Goal: Task Accomplishment & Management: Manage account settings

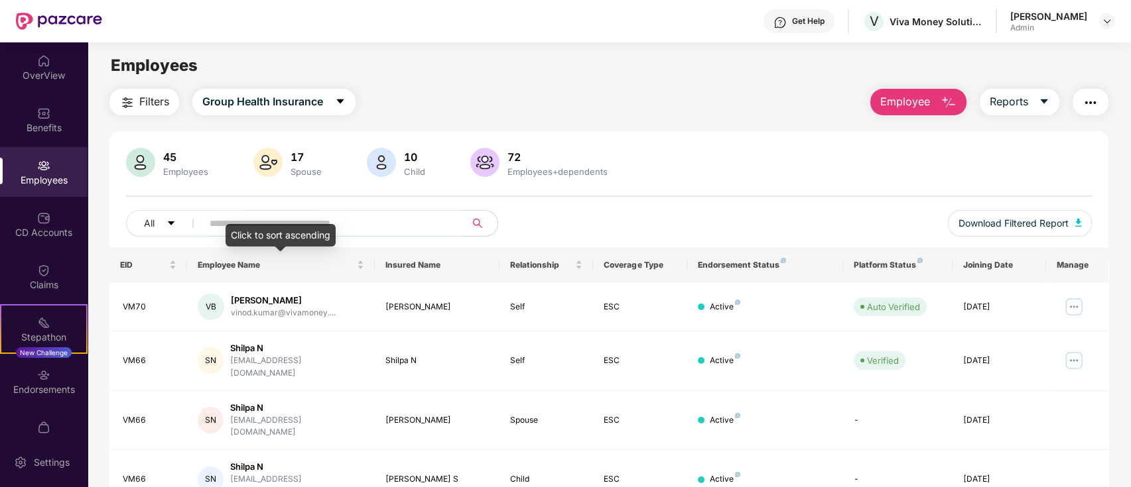
click at [318, 221] on input "text" at bounding box center [329, 224] width 238 height 20
type input "********"
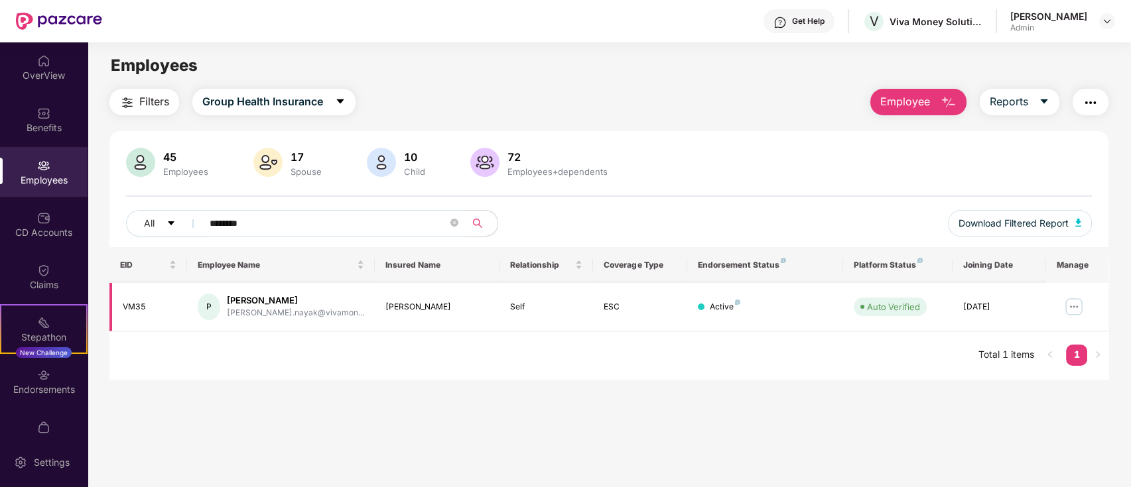
click at [1076, 307] on img at bounding box center [1073, 306] width 21 height 21
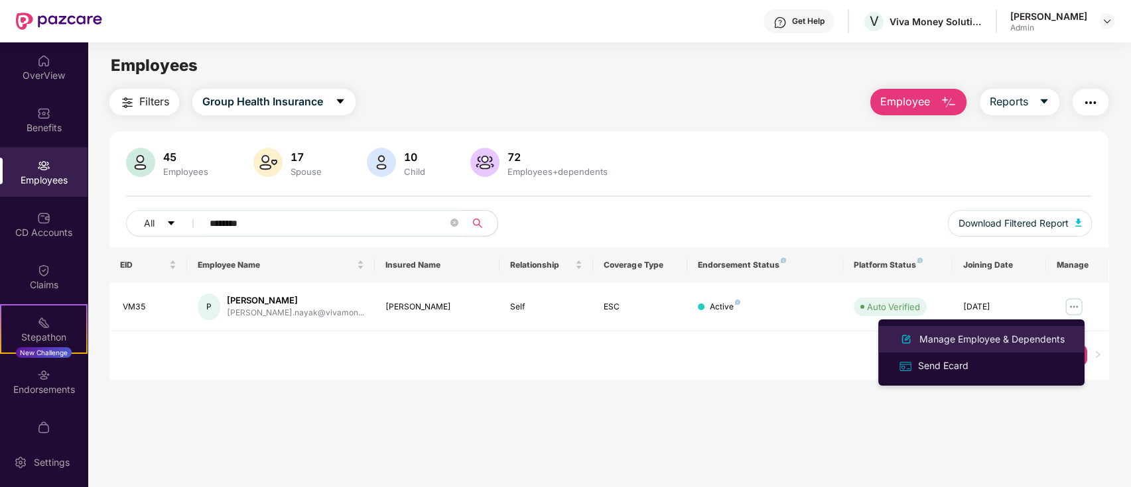
click at [965, 337] on div "Manage Employee & Dependents" at bounding box center [991, 339] width 151 height 15
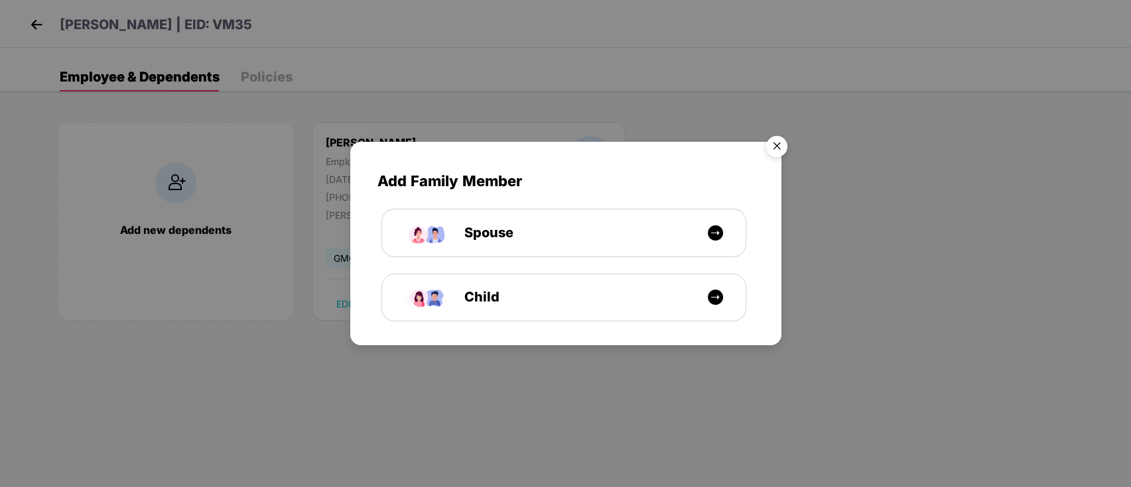
click at [778, 143] on img "Close" at bounding box center [776, 148] width 37 height 37
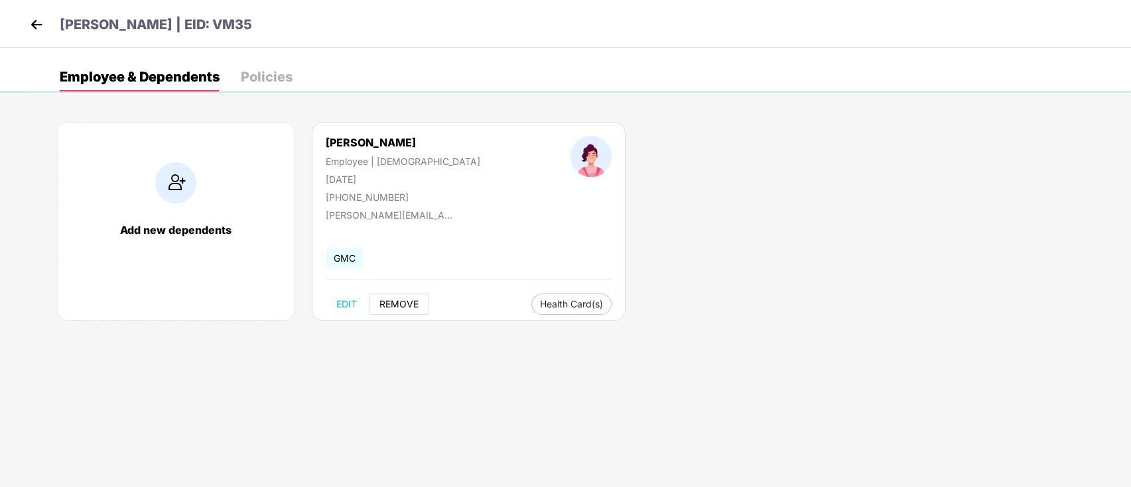
click at [387, 305] on span "REMOVE" at bounding box center [398, 304] width 39 height 11
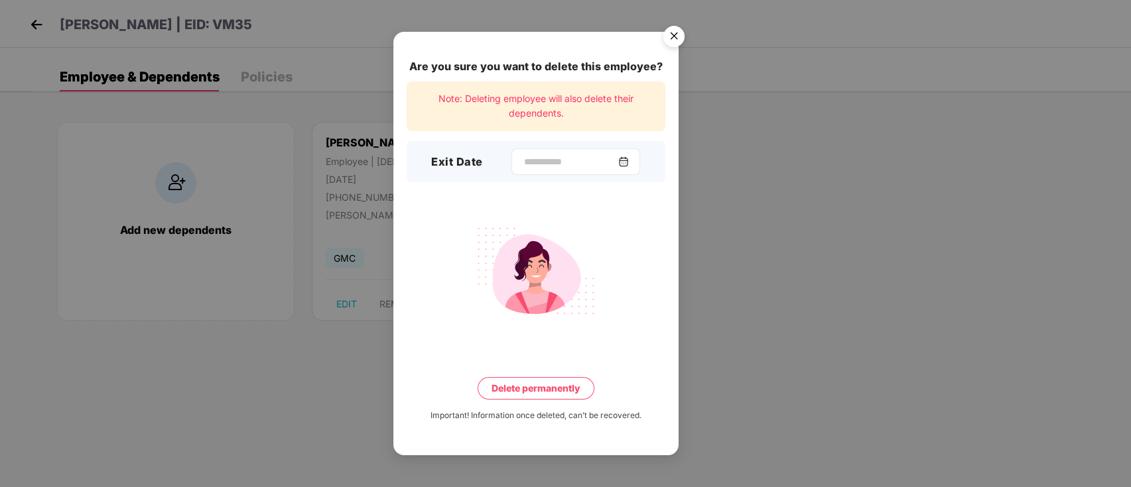
click at [629, 164] on img at bounding box center [623, 161] width 11 height 11
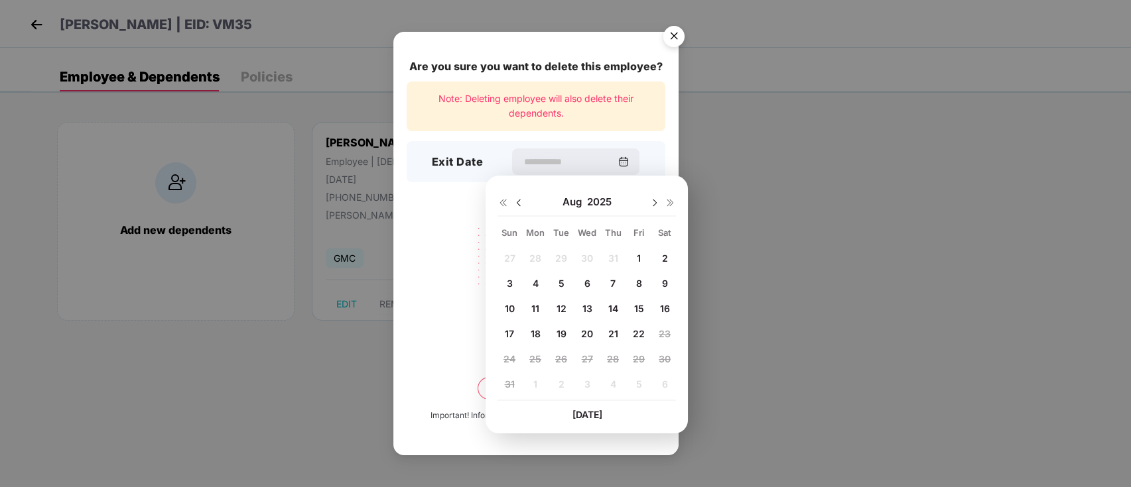
click at [515, 203] on img at bounding box center [518, 203] width 11 height 11
click at [615, 334] on span "24" at bounding box center [613, 333] width 12 height 11
type input "**********"
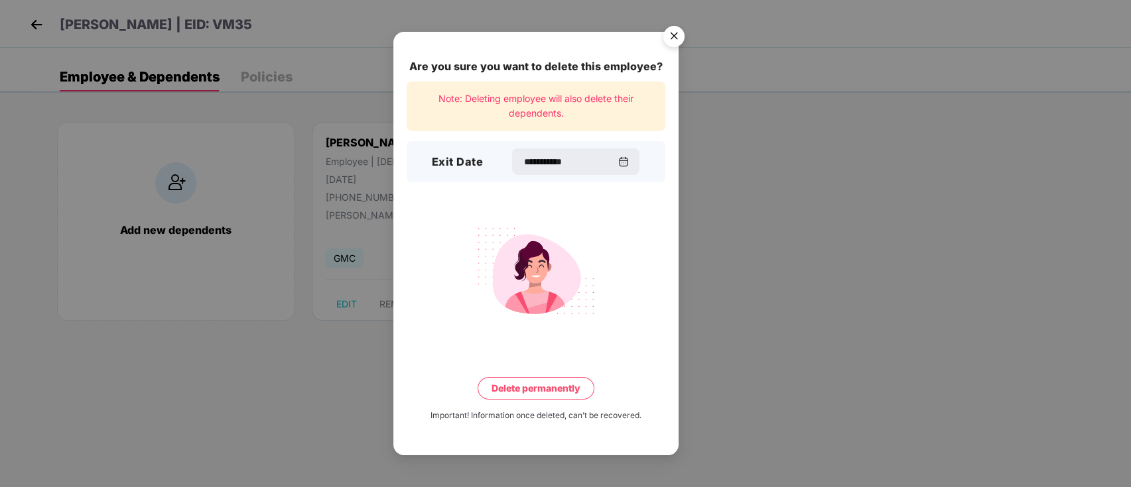
click at [572, 397] on button "Delete permanently" at bounding box center [535, 388] width 117 height 23
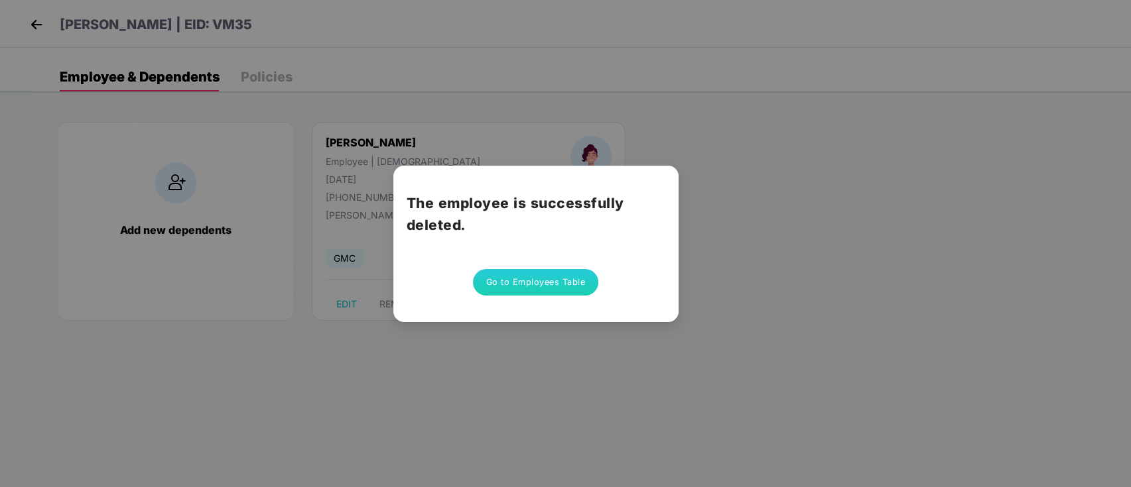
click at [801, 204] on div "The employee is successfully deleted. Go to Employees Table" at bounding box center [565, 243] width 1131 height 487
click at [36, 28] on div "The employee is successfully deleted. Go to Employees Table" at bounding box center [565, 243] width 1131 height 487
click at [535, 282] on button "Go to Employees Table" at bounding box center [536, 282] width 126 height 27
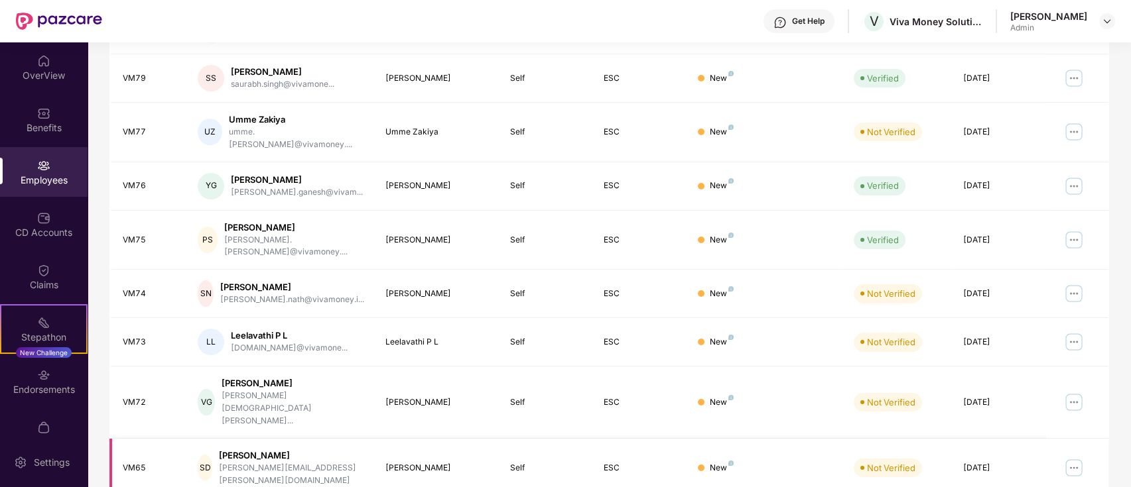
scroll to position [326, 0]
